Goal: Check status

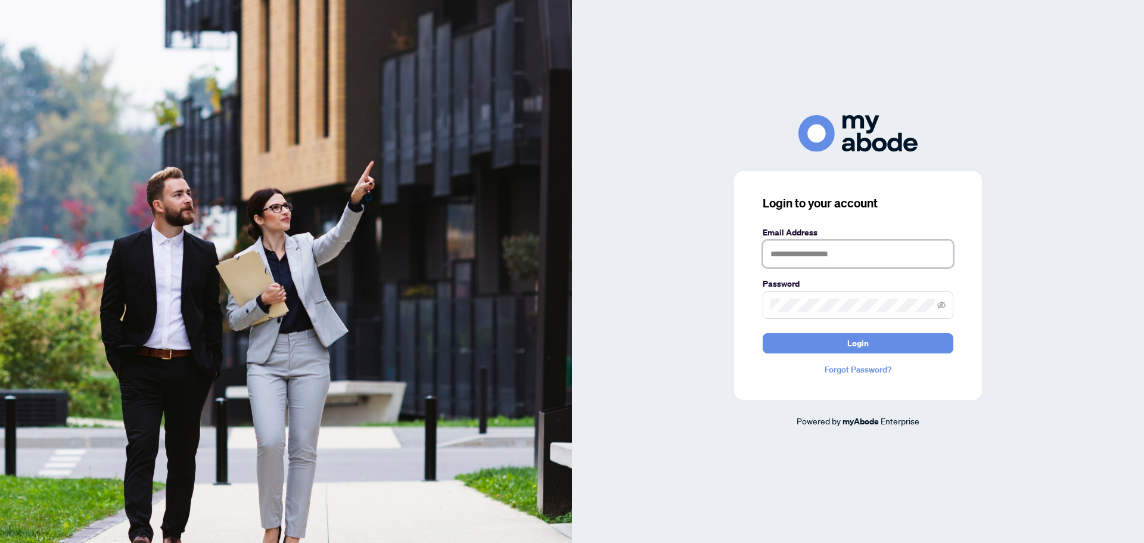
click at [807, 257] on input "text" at bounding box center [858, 253] width 191 height 27
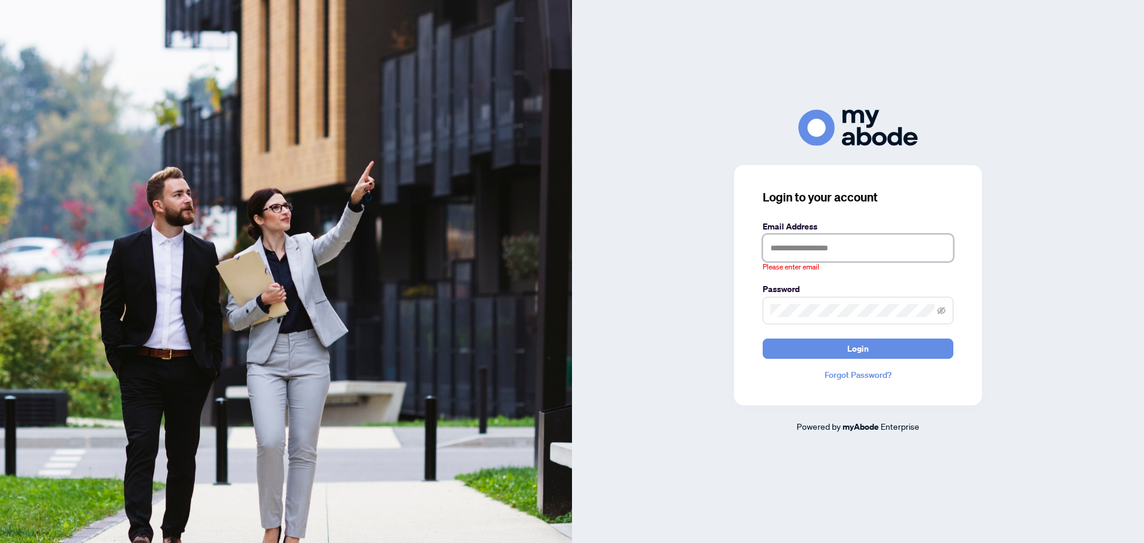
type input "**********"
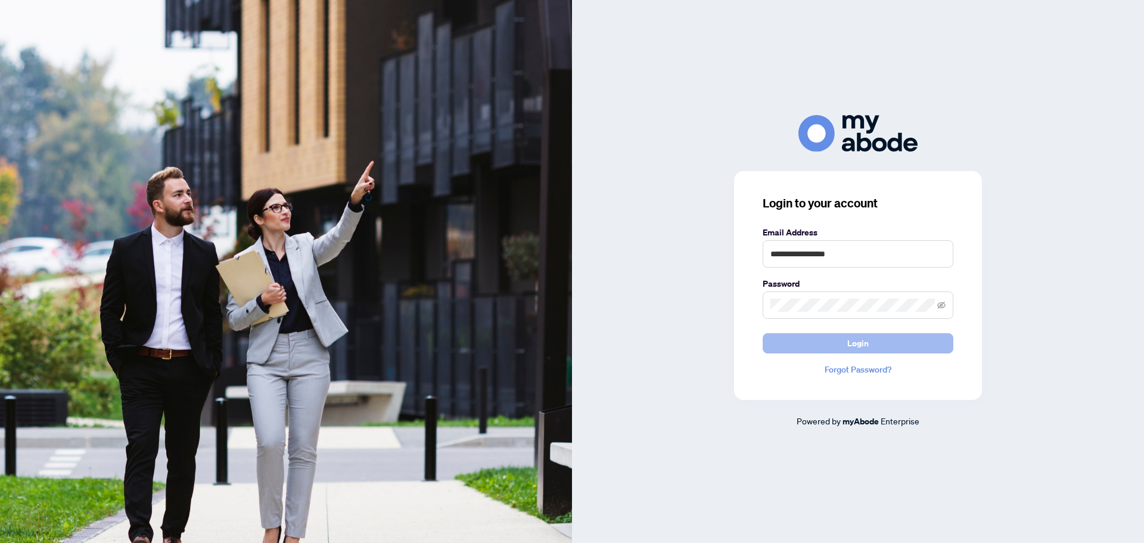
click at [865, 340] on span "Login" at bounding box center [857, 343] width 21 height 19
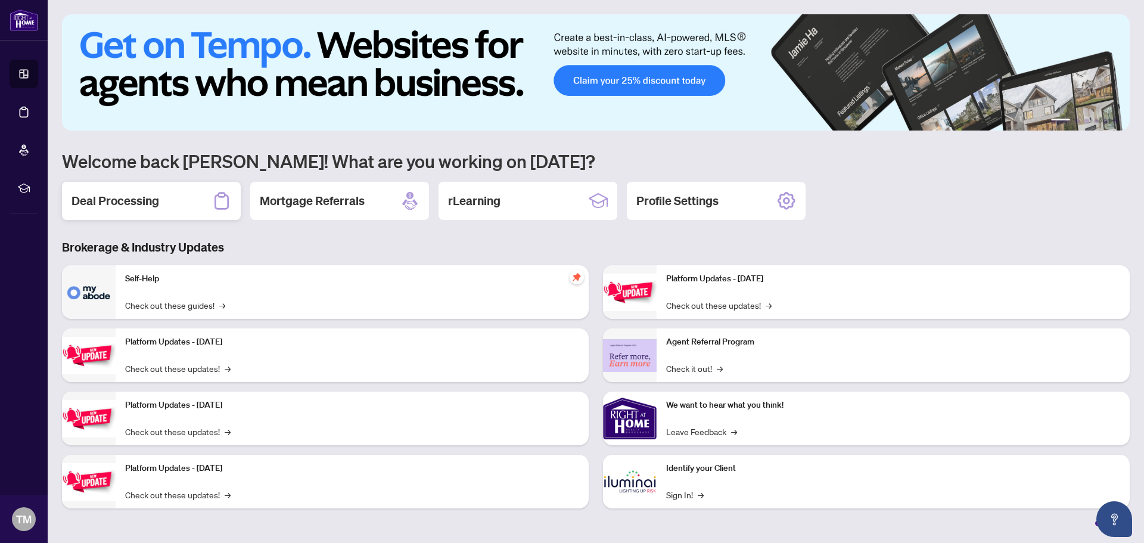
click at [129, 211] on div "Deal Processing" at bounding box center [151, 201] width 179 height 38
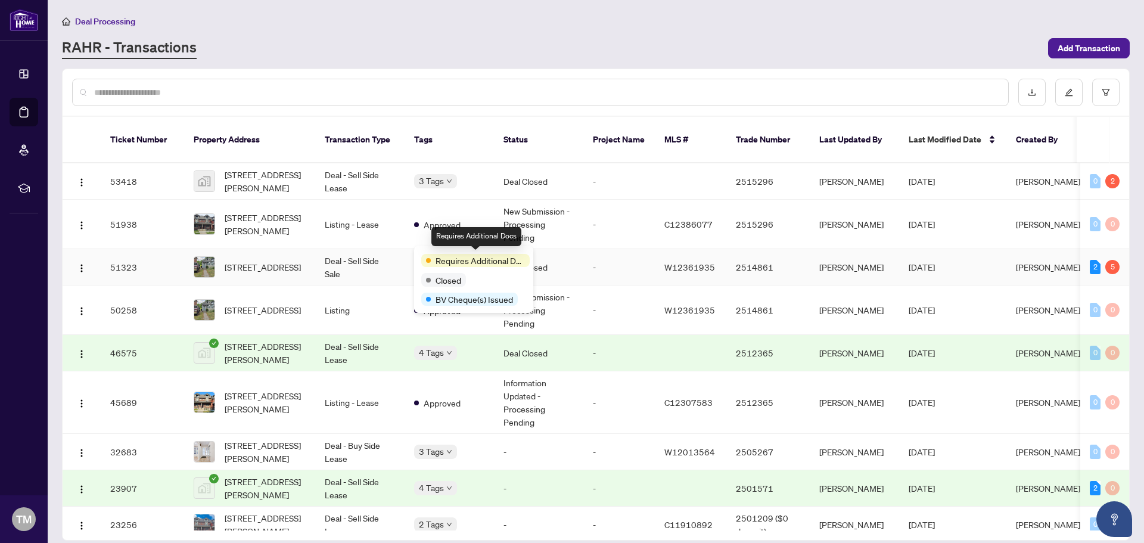
click at [438, 256] on span "Requires Additional Docs" at bounding box center [480, 260] width 89 height 13
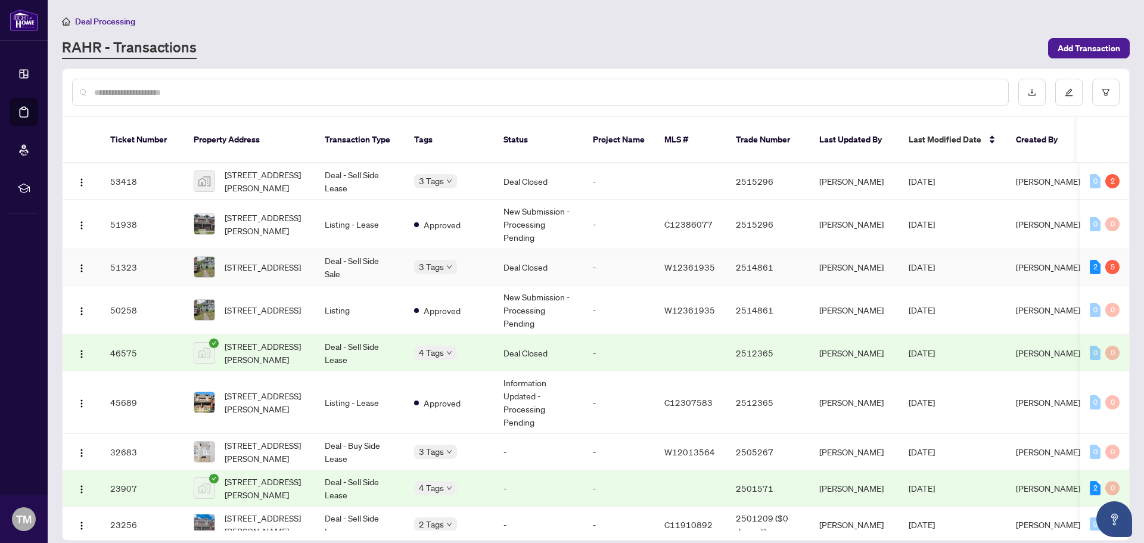
click at [549, 259] on td "Deal Closed" at bounding box center [538, 267] width 89 height 36
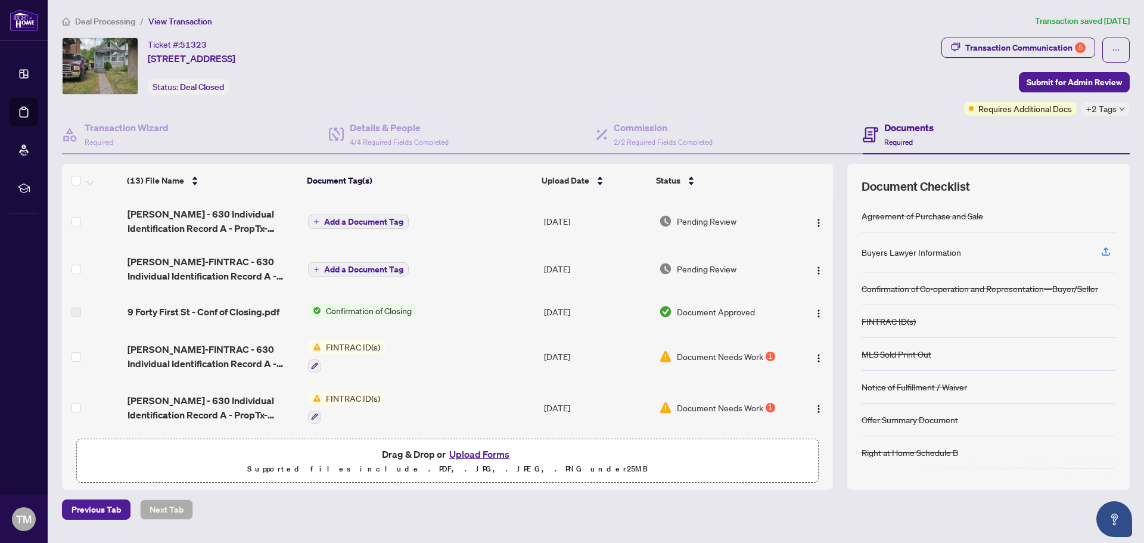
click at [340, 307] on span "Confirmation of Closing" at bounding box center [368, 310] width 95 height 13
click at [593, 322] on td "[DATE]" at bounding box center [596, 312] width 115 height 38
click at [1046, 46] on div "Transaction Communication 5" at bounding box center [1025, 47] width 120 height 19
